Goal: Obtain resource: Download file/media

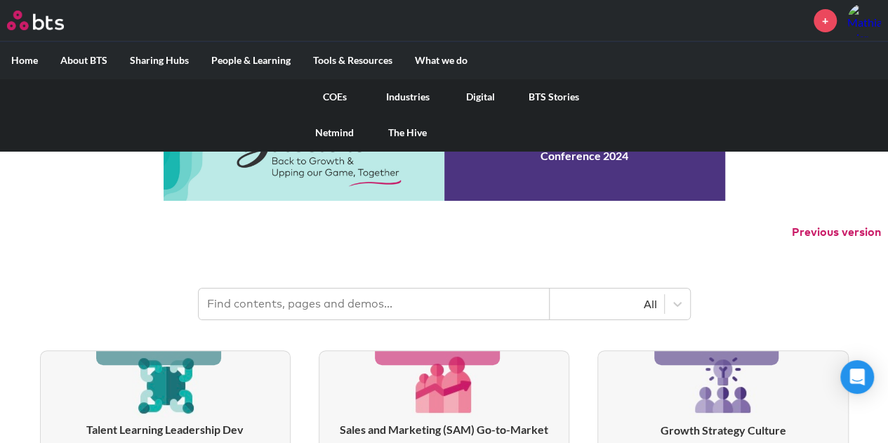
click at [477, 93] on link "Digital" at bounding box center [480, 97] width 73 height 36
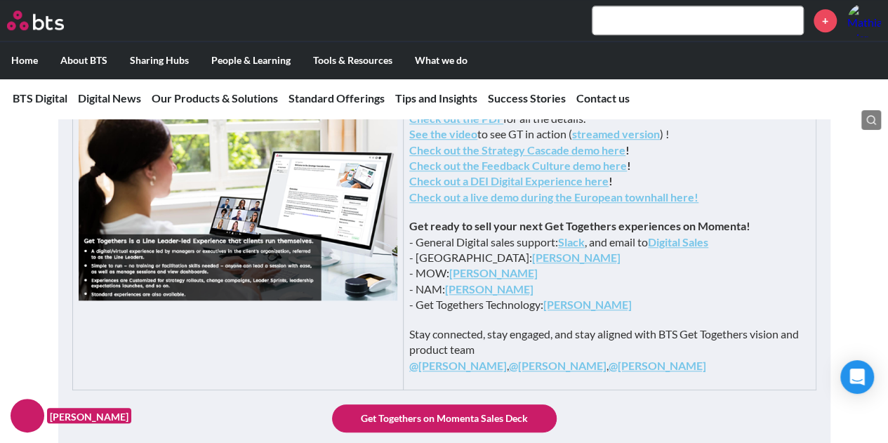
scroll to position [561, 0]
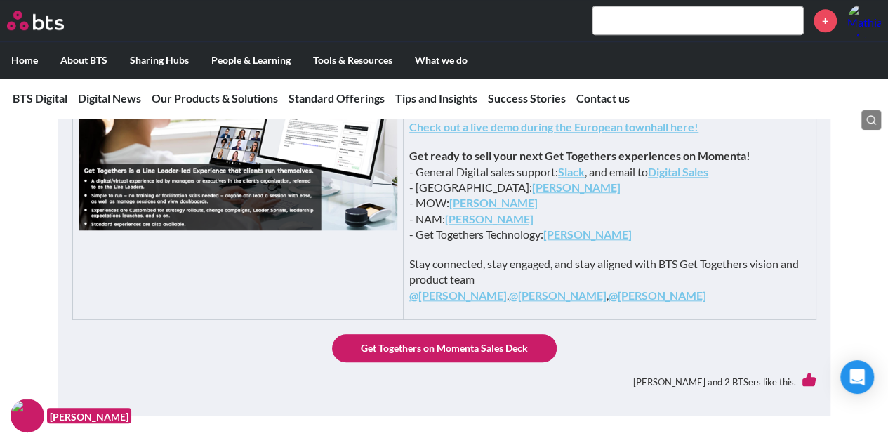
click at [708, 178] on link "Digital Sales" at bounding box center [678, 171] width 60 height 13
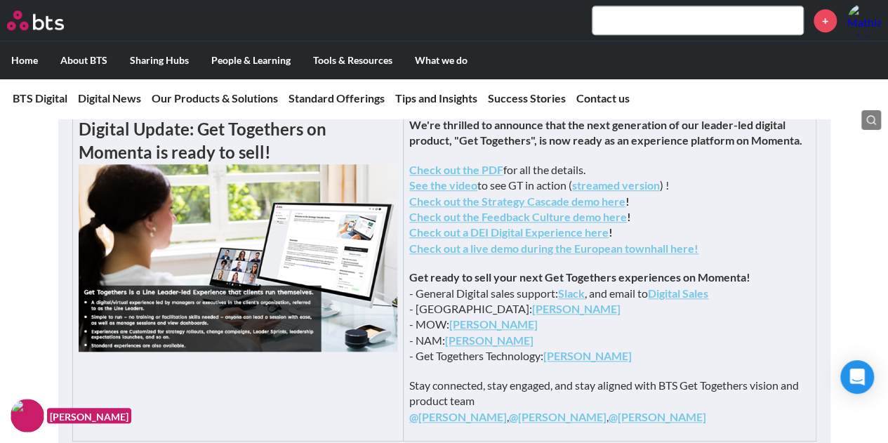
scroll to position [421, 0]
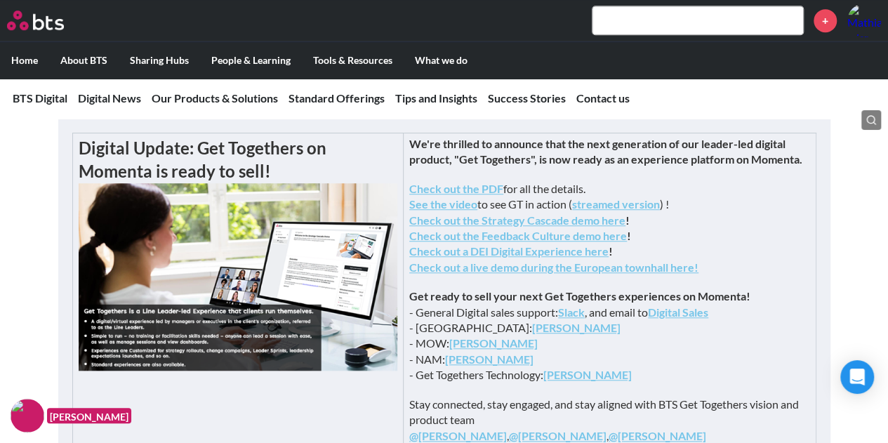
click at [503, 195] on strong "Check out the PDF" at bounding box center [456, 188] width 94 height 13
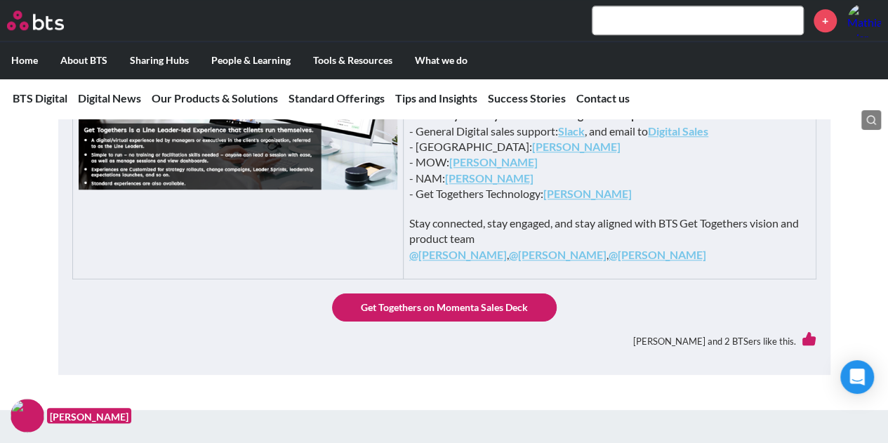
scroll to position [632, 0]
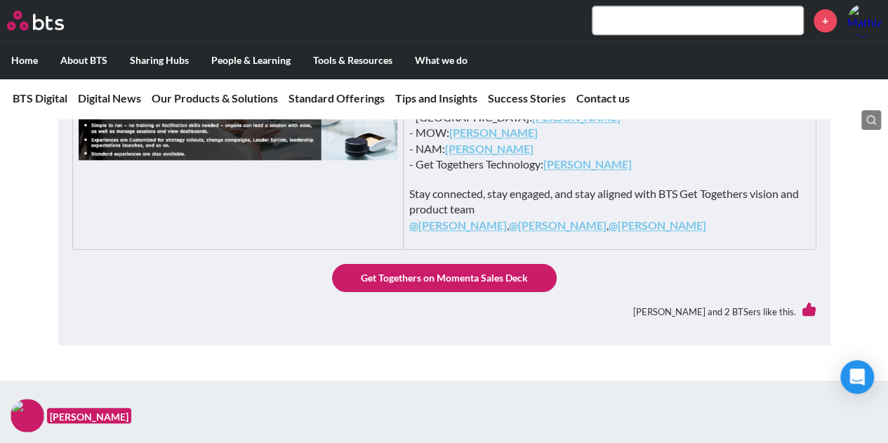
click at [410, 292] on link "Get Togethers on Momenta Sales Deck" at bounding box center [444, 278] width 225 height 28
